Goal: Task Accomplishment & Management: Use online tool/utility

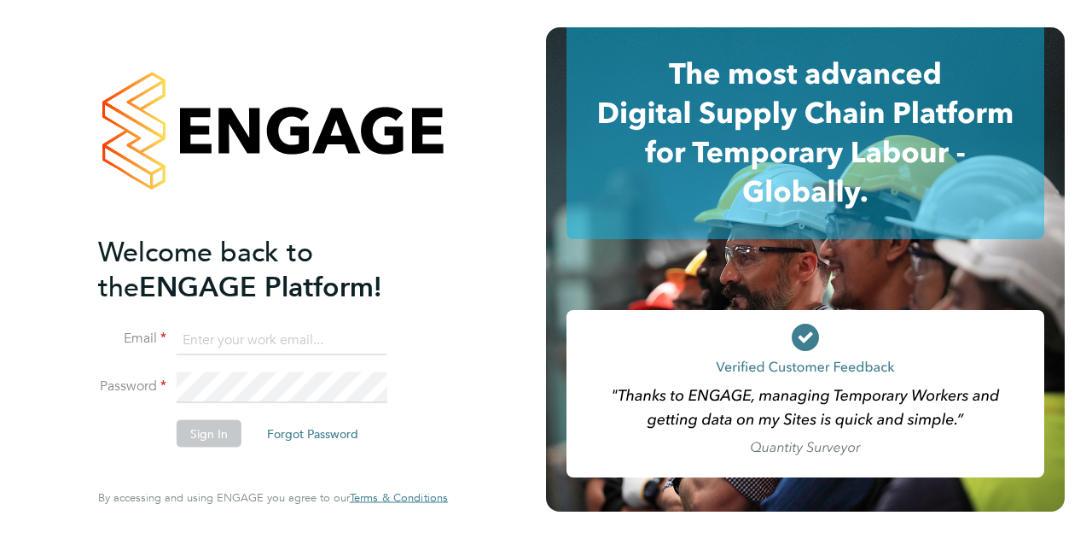
type input "[PERSON_NAME][EMAIL_ADDRESS][PERSON_NAME][PERSON_NAME][DOMAIN_NAME]"
click at [218, 441] on button "Sign In" at bounding box center [209, 432] width 65 height 27
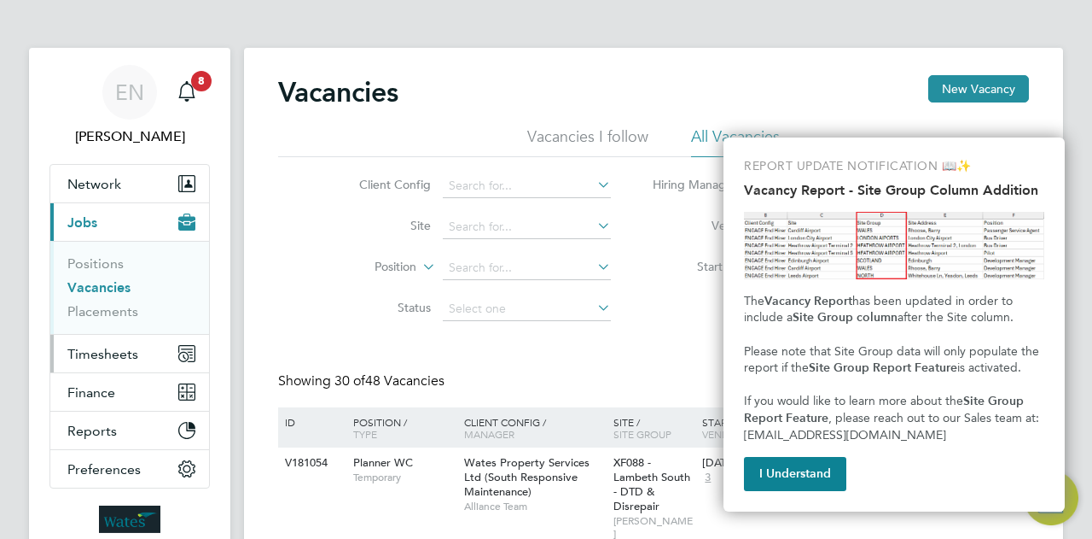
click at [155, 354] on button "Timesheets" at bounding box center [129, 354] width 159 height 38
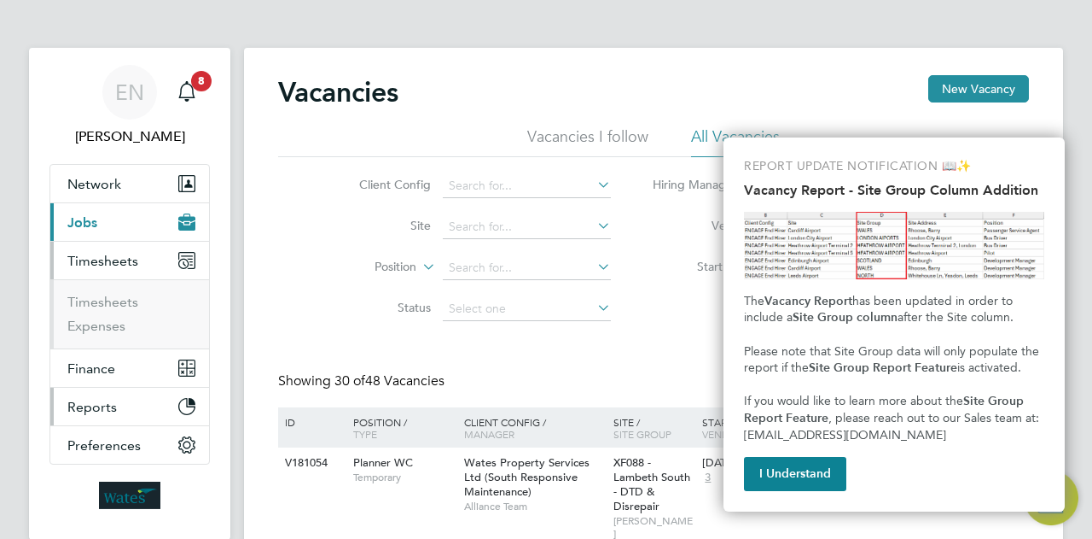
click at [128, 406] on button "Reports" at bounding box center [129, 406] width 159 height 38
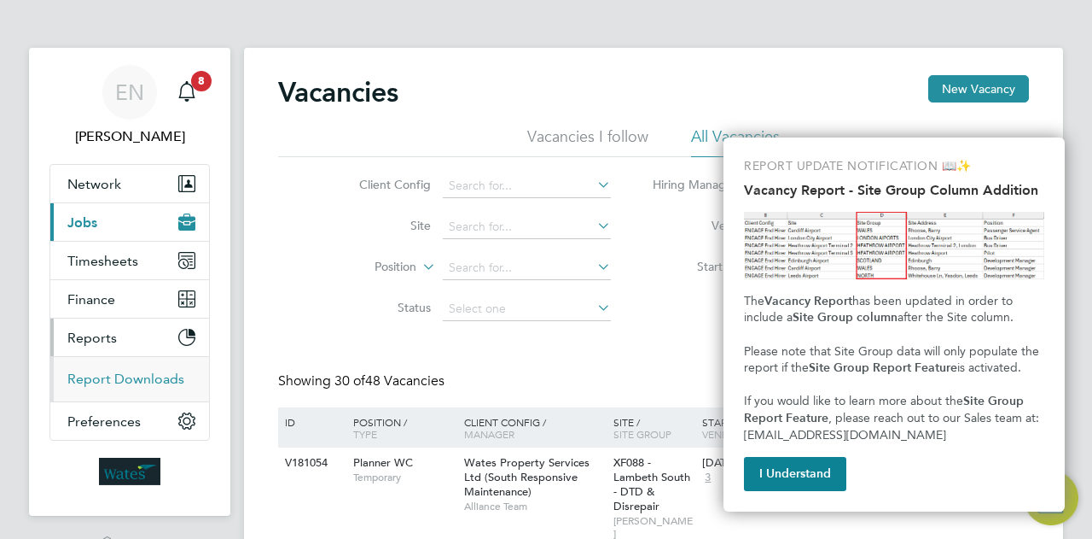
click at [136, 377] on link "Report Downloads" at bounding box center [125, 378] width 117 height 16
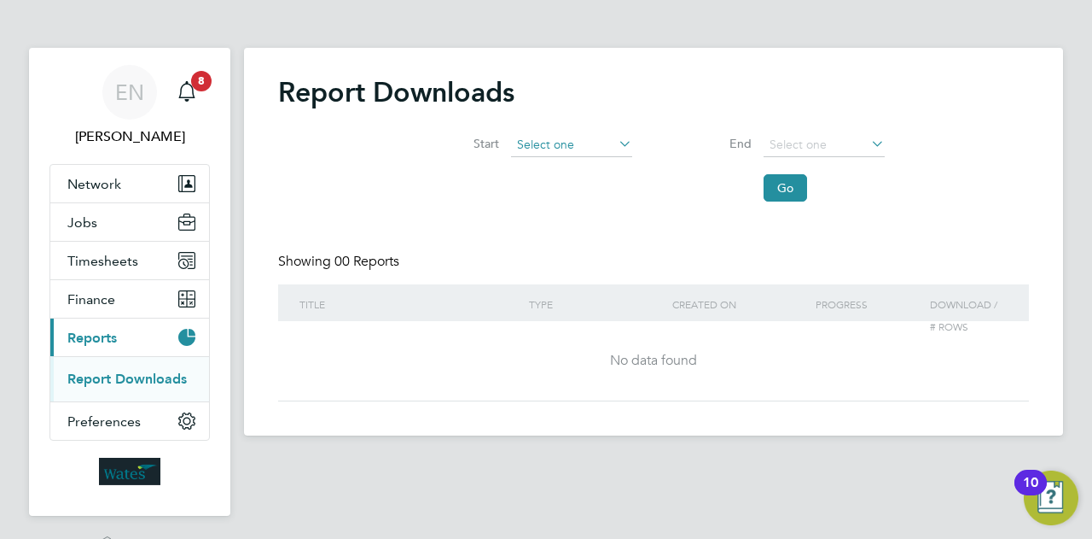
scroll to position [622, 0]
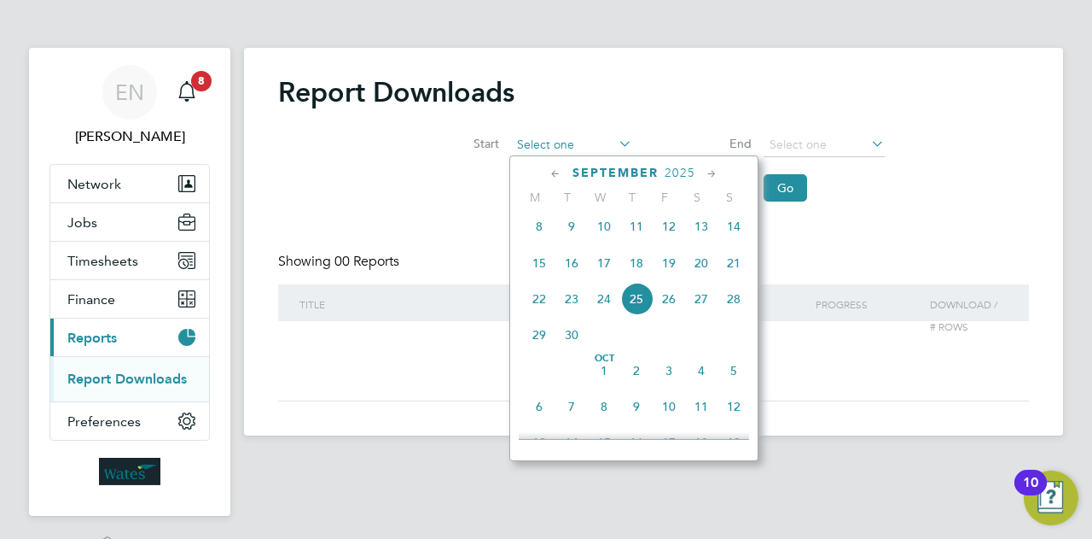
click at [609, 140] on input at bounding box center [571, 145] width 121 height 24
click at [540, 237] on span "8" at bounding box center [539, 226] width 32 height 32
type input "08 Sep 2025"
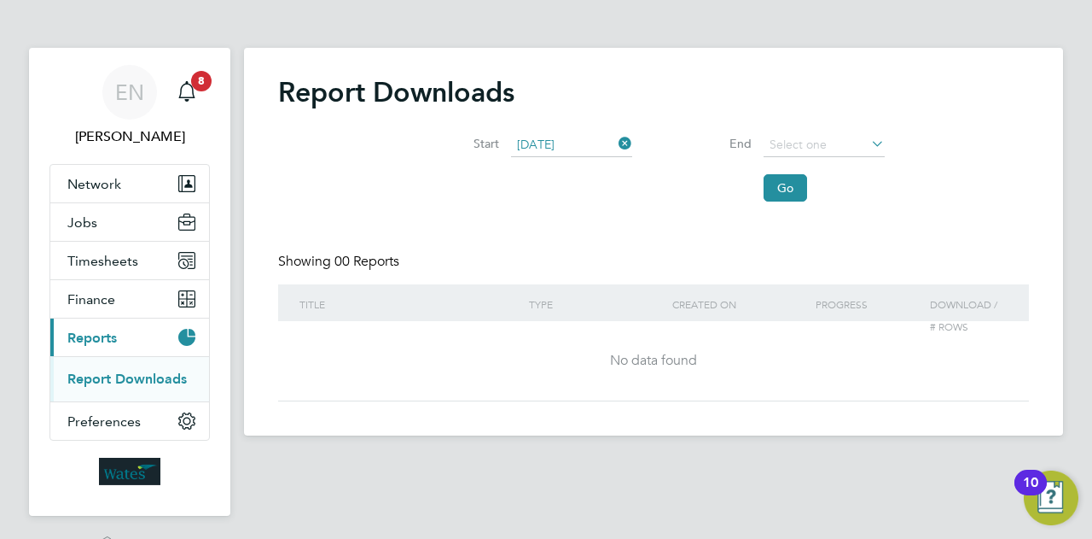
click at [868, 143] on icon at bounding box center [868, 143] width 0 height 24
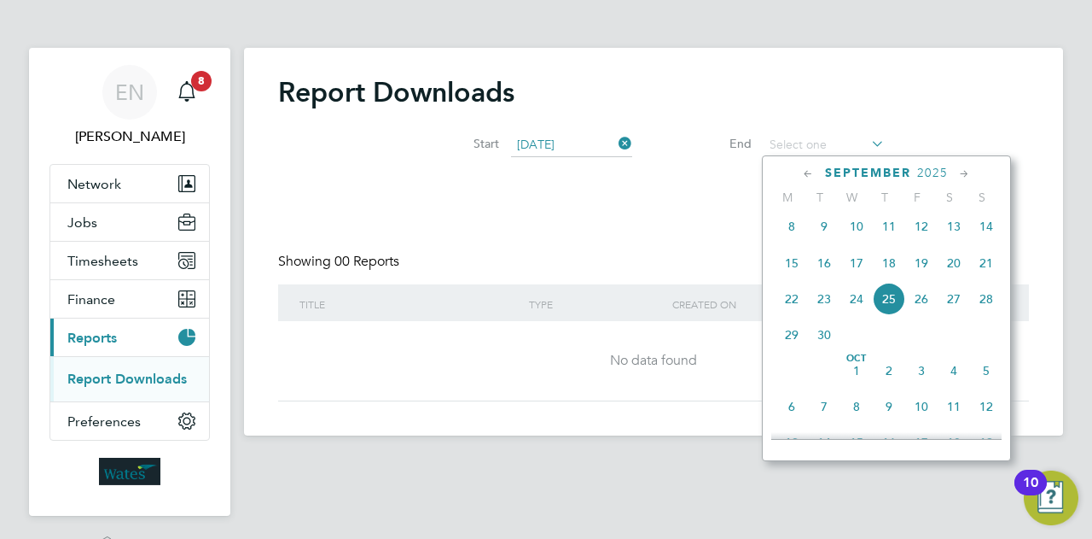
click at [987, 274] on span "21" at bounding box center [986, 263] width 32 height 32
type input "21 Sep 2025"
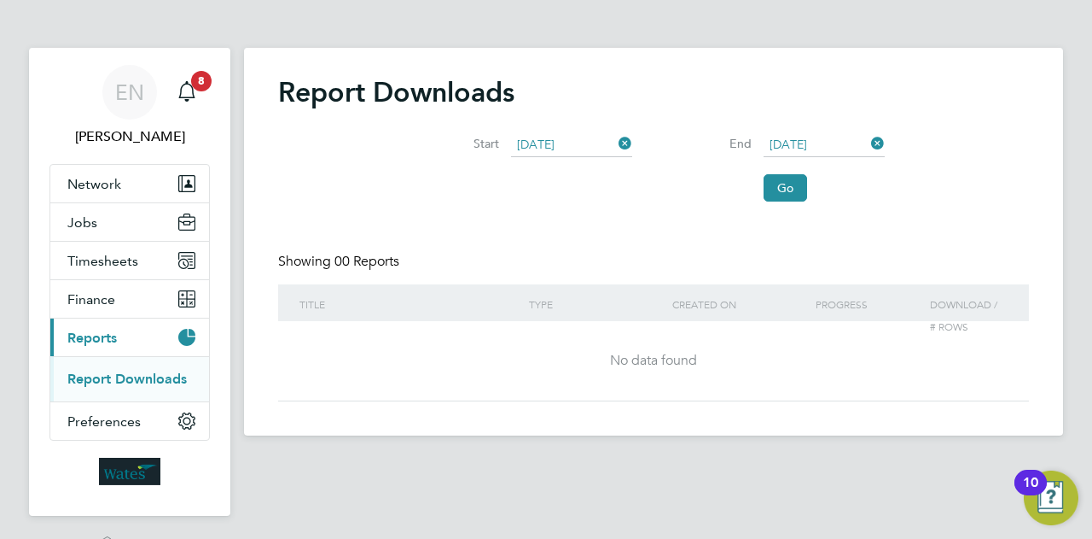
click at [333, 306] on div "Title" at bounding box center [410, 303] width 230 height 39
click at [795, 189] on button "Go" at bounding box center [786, 187] width 44 height 27
click at [113, 253] on span "Timesheets" at bounding box center [102, 261] width 71 height 16
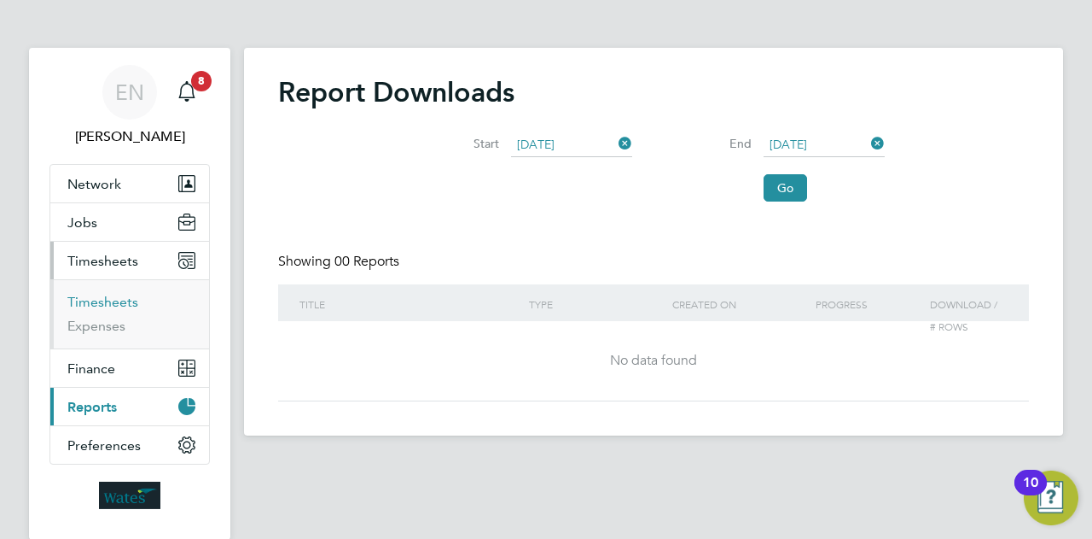
click at [118, 302] on link "Timesheets" at bounding box center [102, 302] width 71 height 16
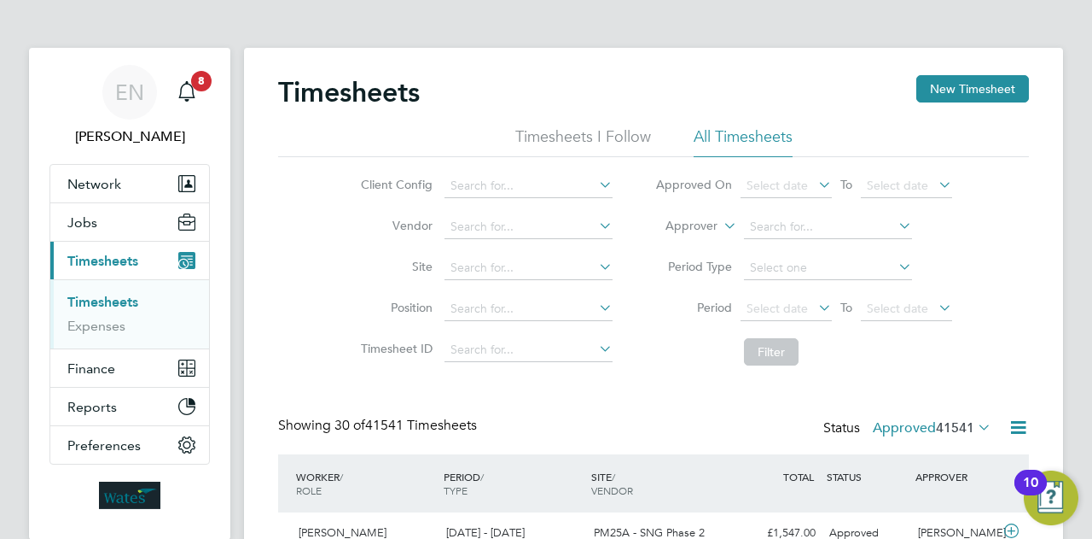
click at [596, 186] on icon at bounding box center [596, 184] width 0 height 24
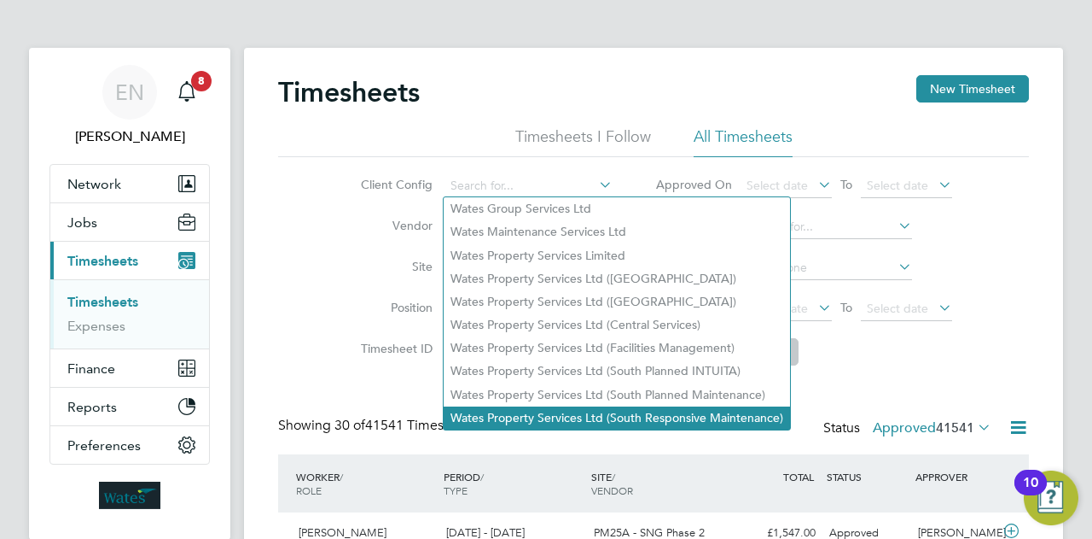
click at [655, 416] on li "Wates Property Services Ltd (South Responsive Maintenance)" at bounding box center [617, 417] width 347 height 23
type input "Wates Property Services Ltd (South Responsive Maintenance)"
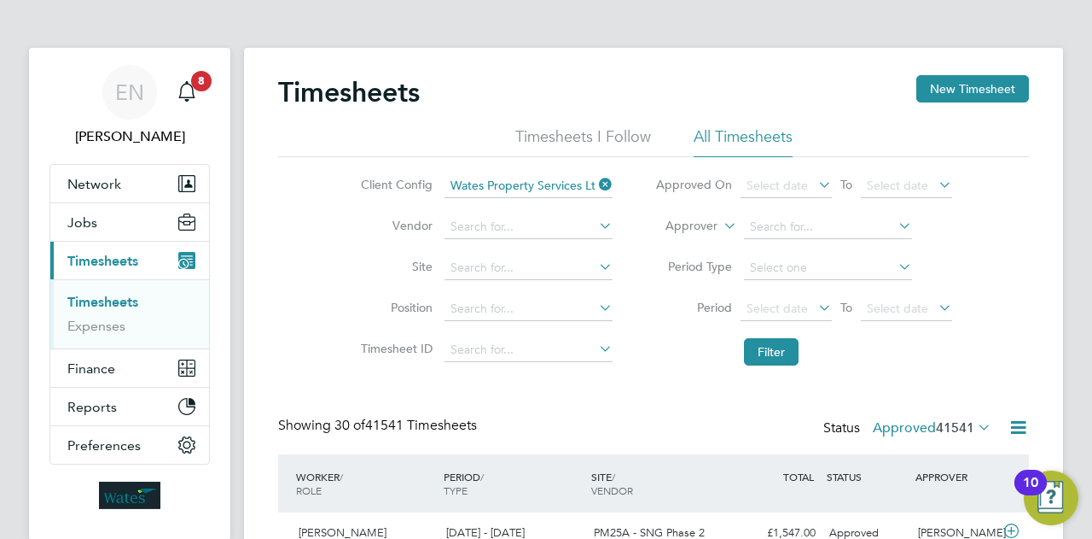
click at [815, 190] on icon at bounding box center [815, 184] width 0 height 24
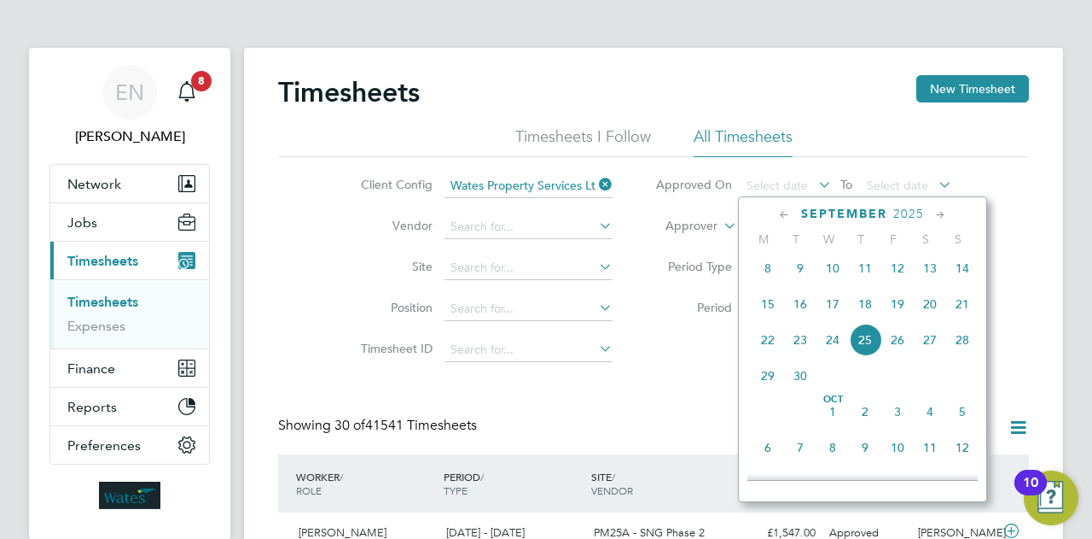
click at [763, 274] on span "8" at bounding box center [768, 268] width 32 height 32
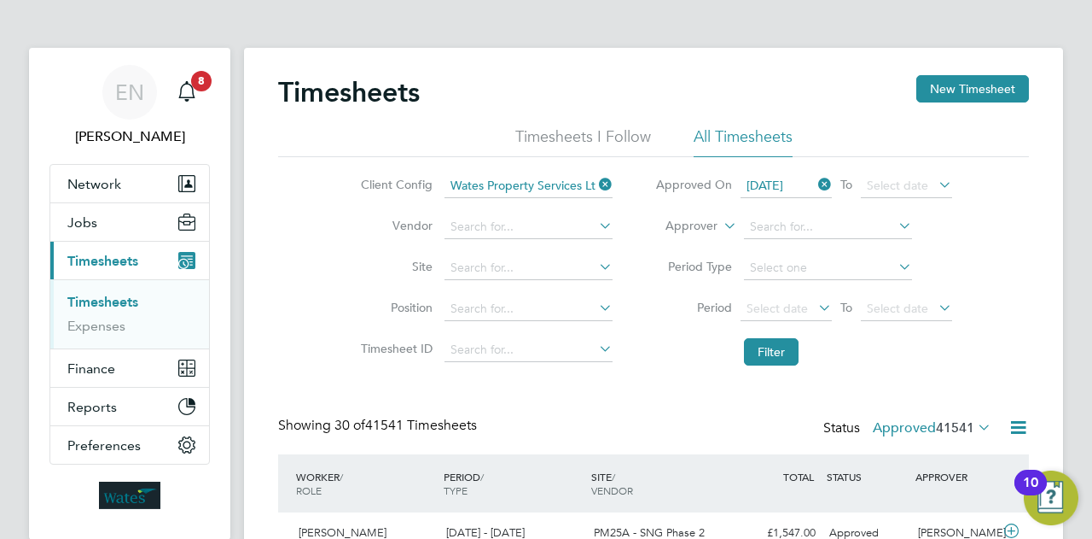
click at [935, 181] on icon at bounding box center [935, 184] width 0 height 24
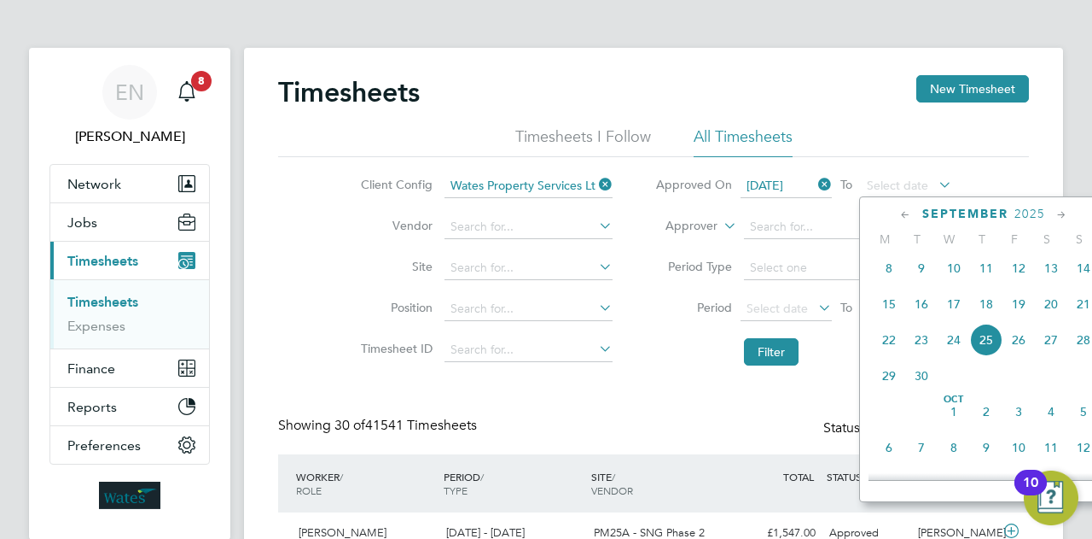
click at [1080, 313] on span "21" at bounding box center [1084, 304] width 32 height 32
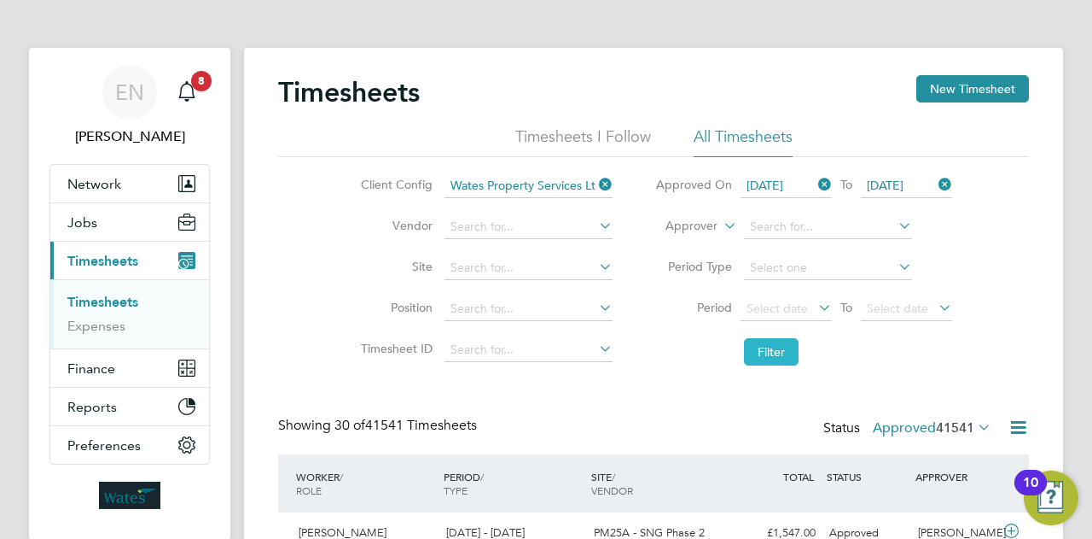
click at [790, 354] on button "Filter" at bounding box center [771, 351] width 55 height 27
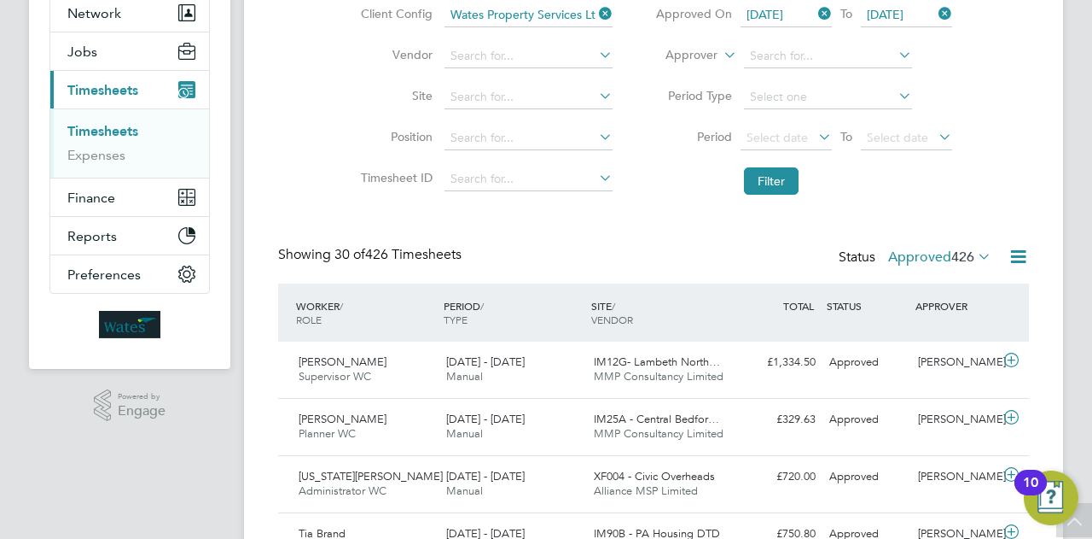
click at [1020, 253] on icon at bounding box center [1018, 256] width 21 height 21
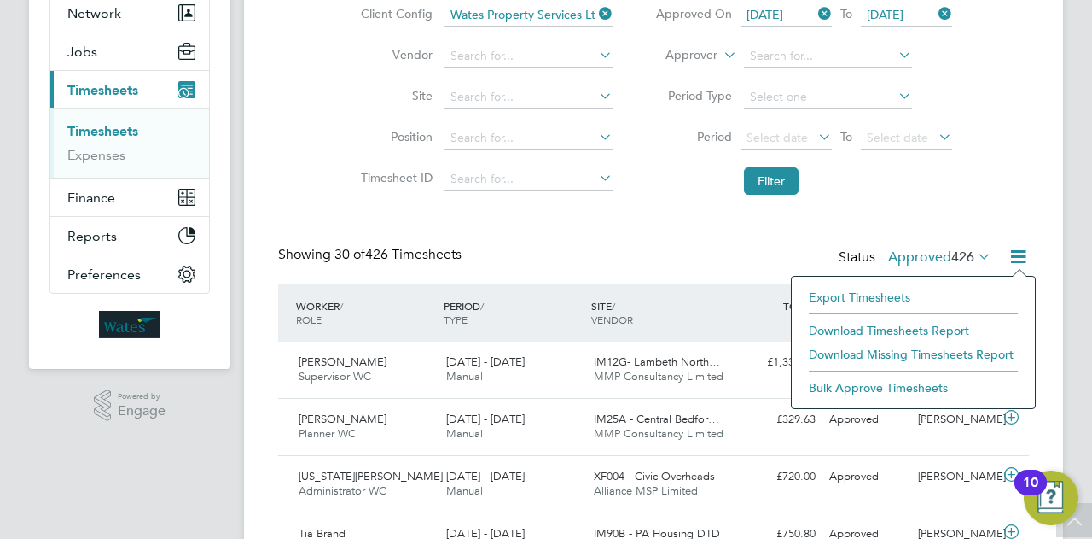
click at [903, 330] on li "Download Timesheets Report" at bounding box center [914, 330] width 226 height 24
